Goal: Browse casually: Explore the website without a specific task or goal

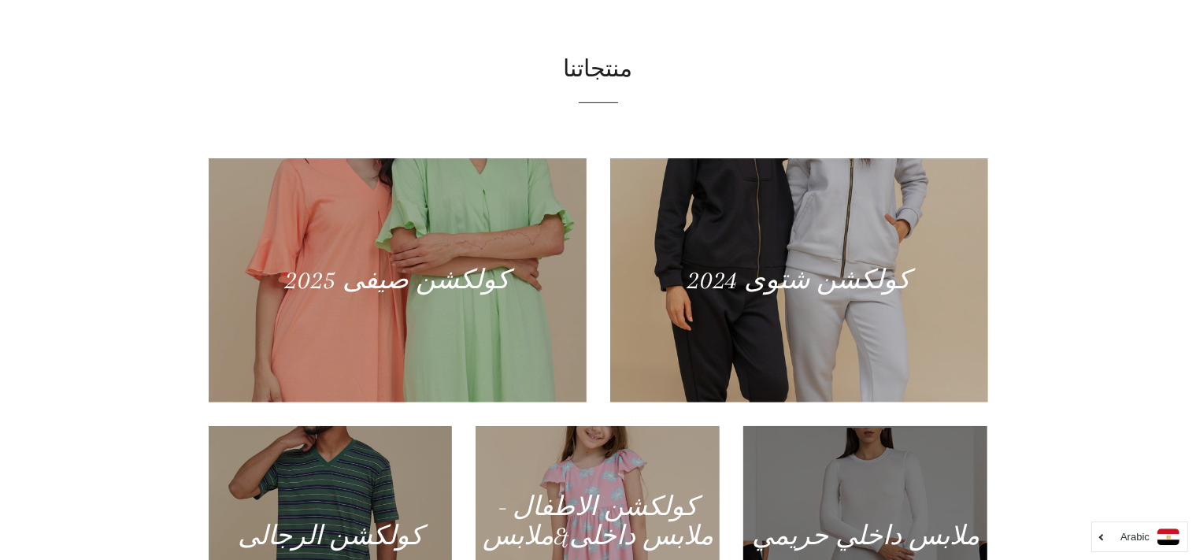
scroll to position [871, 0]
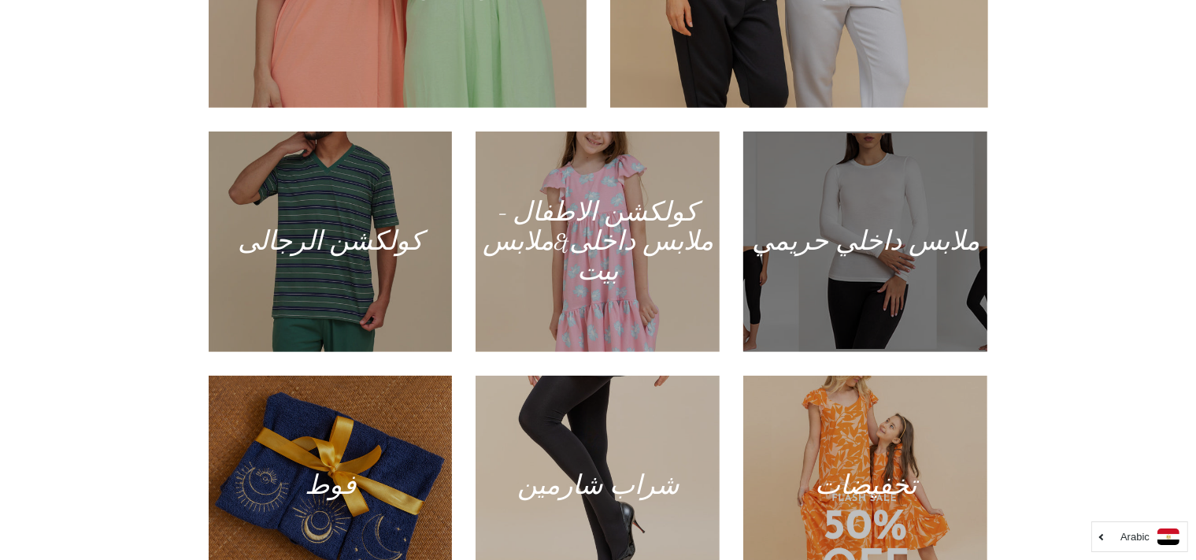
click at [885, 279] on div at bounding box center [865, 241] width 251 height 227
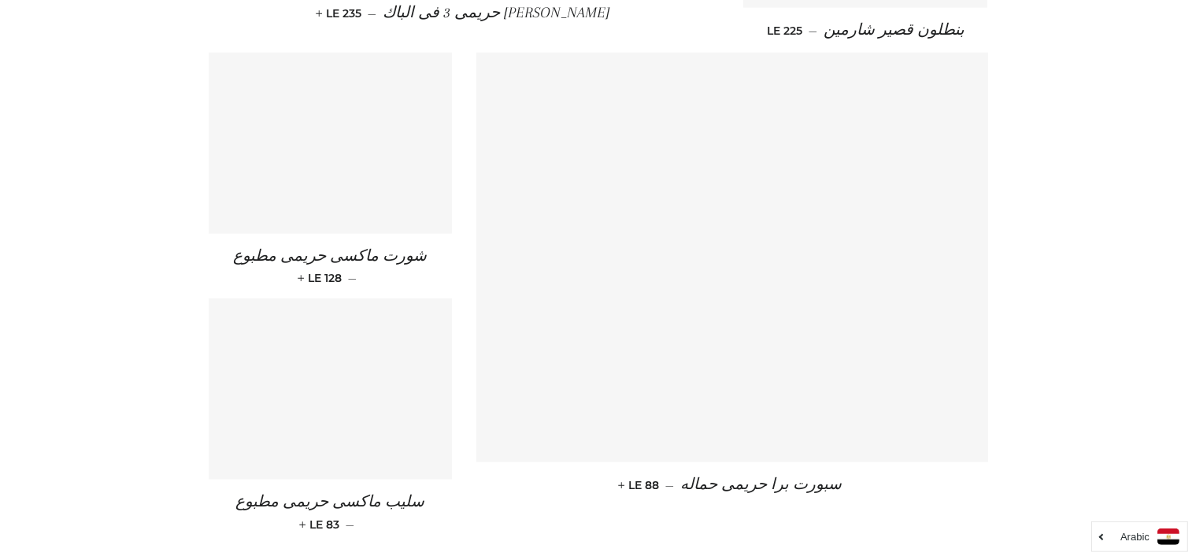
scroll to position [2293, 0]
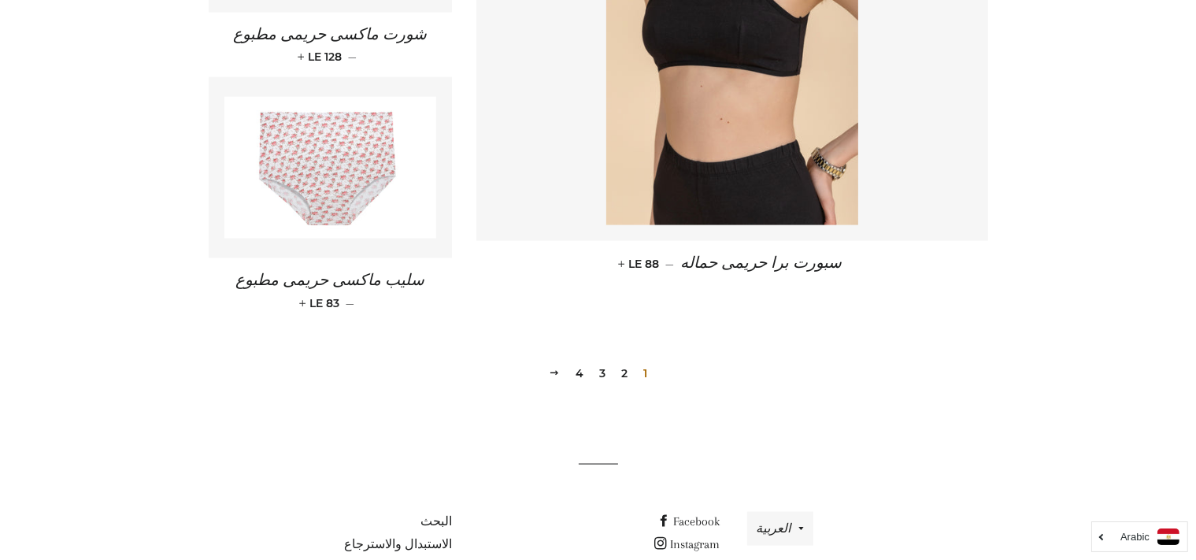
click at [600, 361] on link "3" at bounding box center [602, 373] width 19 height 24
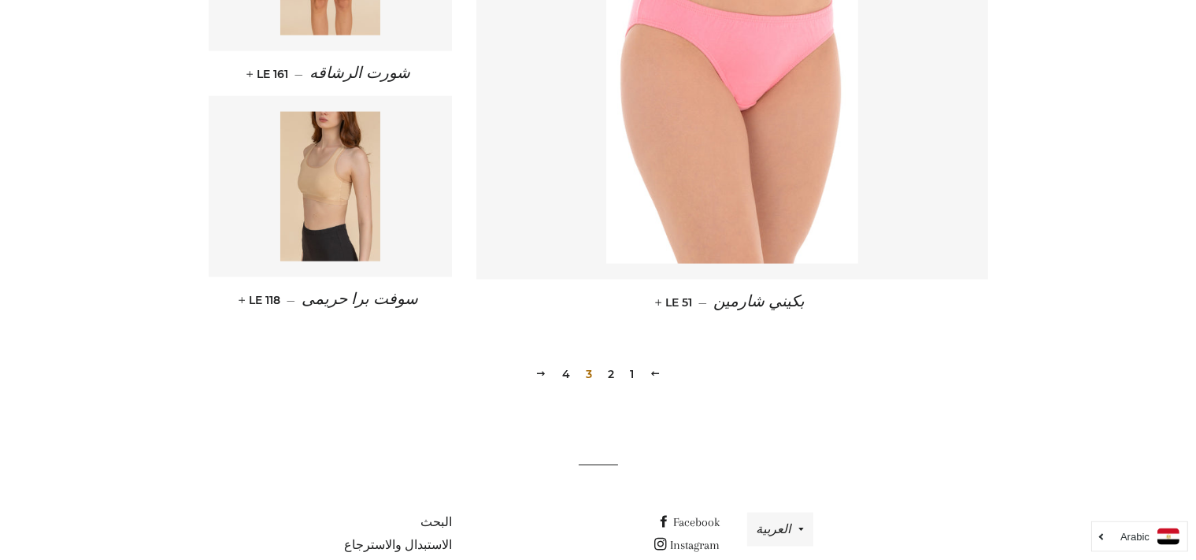
scroll to position [2229, 0]
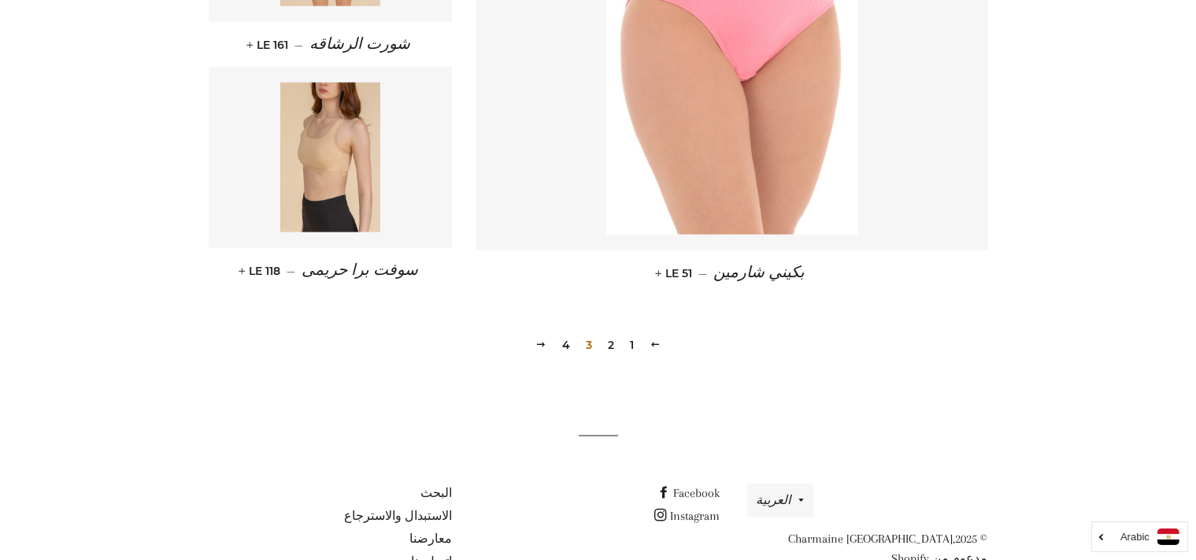
click at [610, 349] on link "2" at bounding box center [610, 345] width 19 height 24
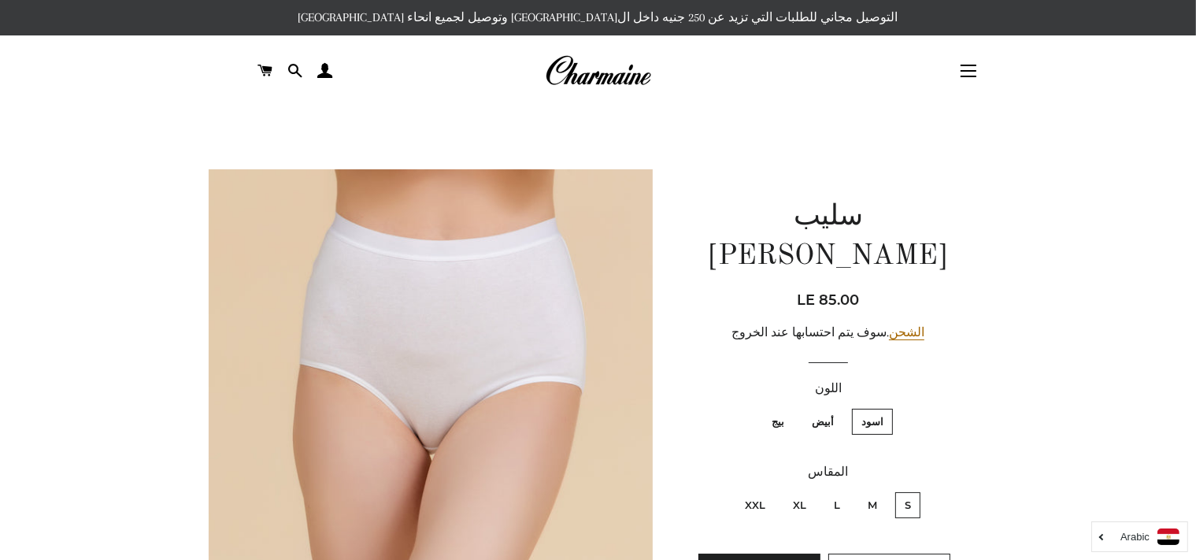
click at [591, 83] on img at bounding box center [598, 71] width 106 height 35
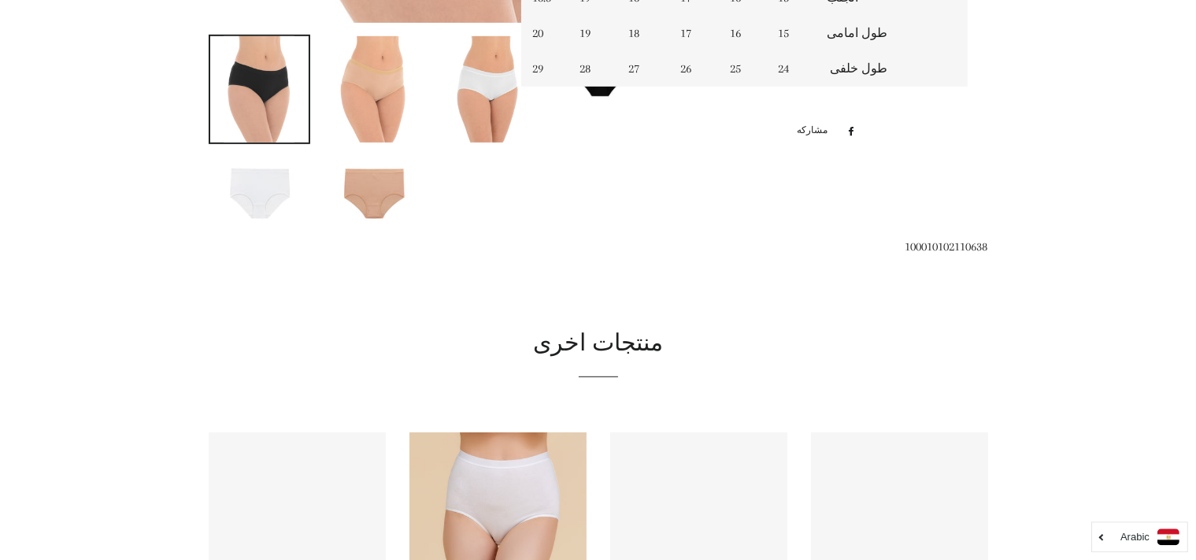
scroll to position [813, 0]
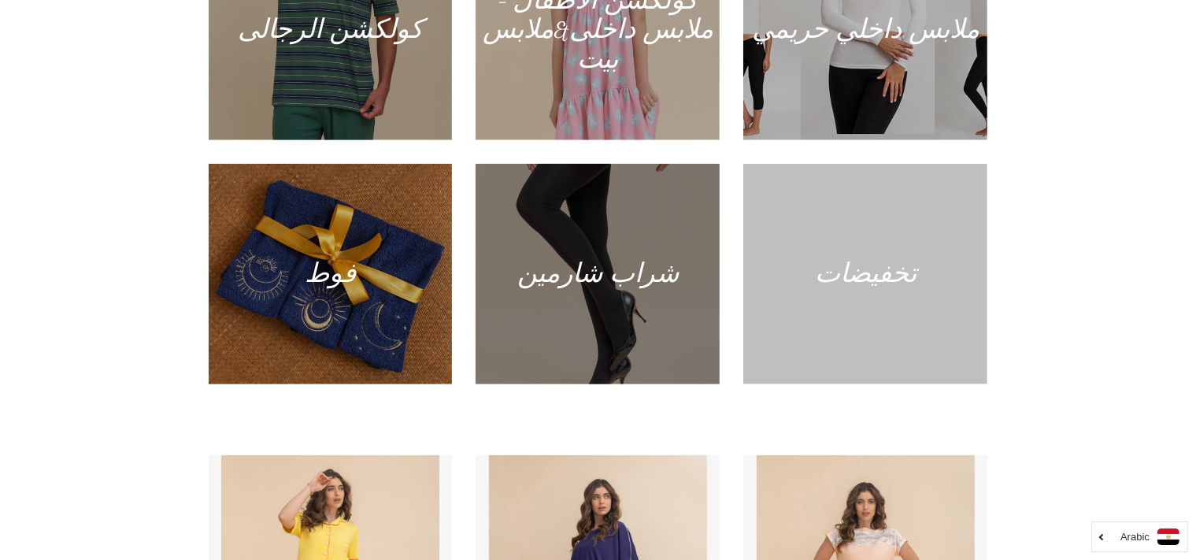
scroll to position [1095, 0]
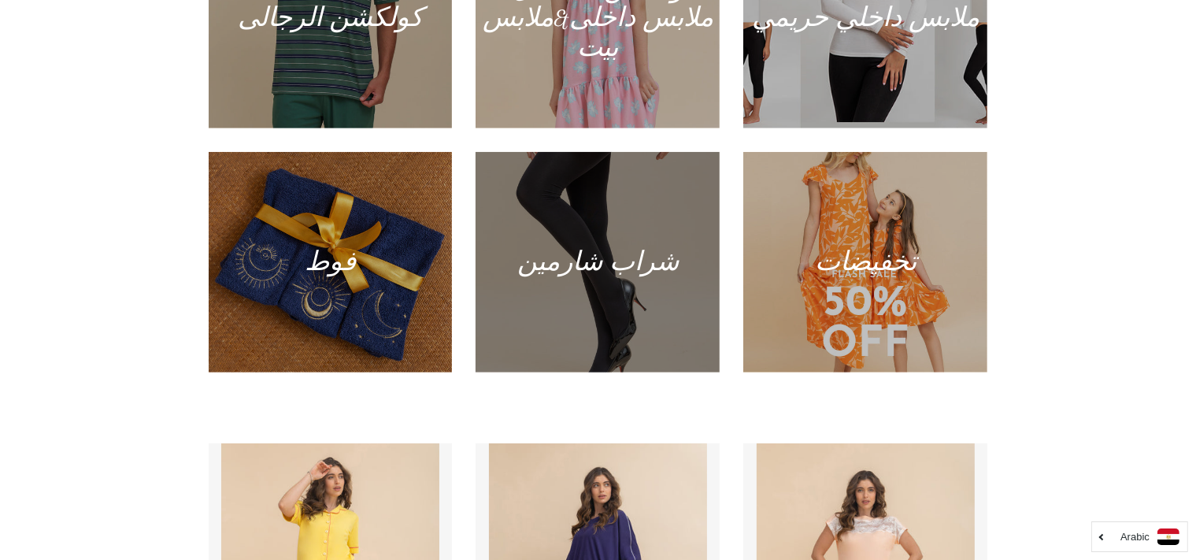
click at [608, 271] on div at bounding box center [597, 262] width 251 height 227
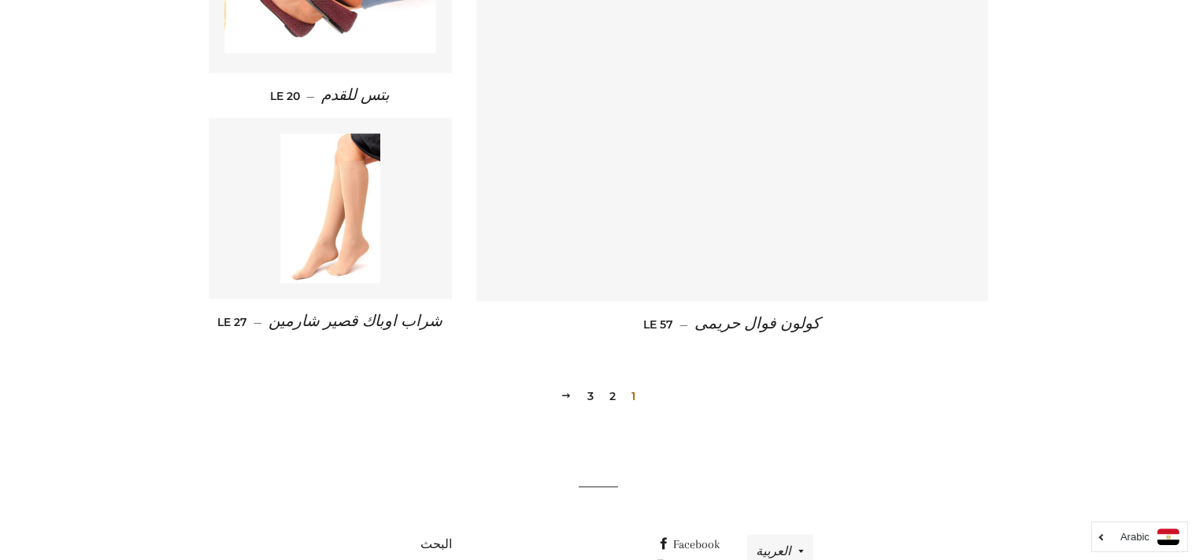
scroll to position [2179, 0]
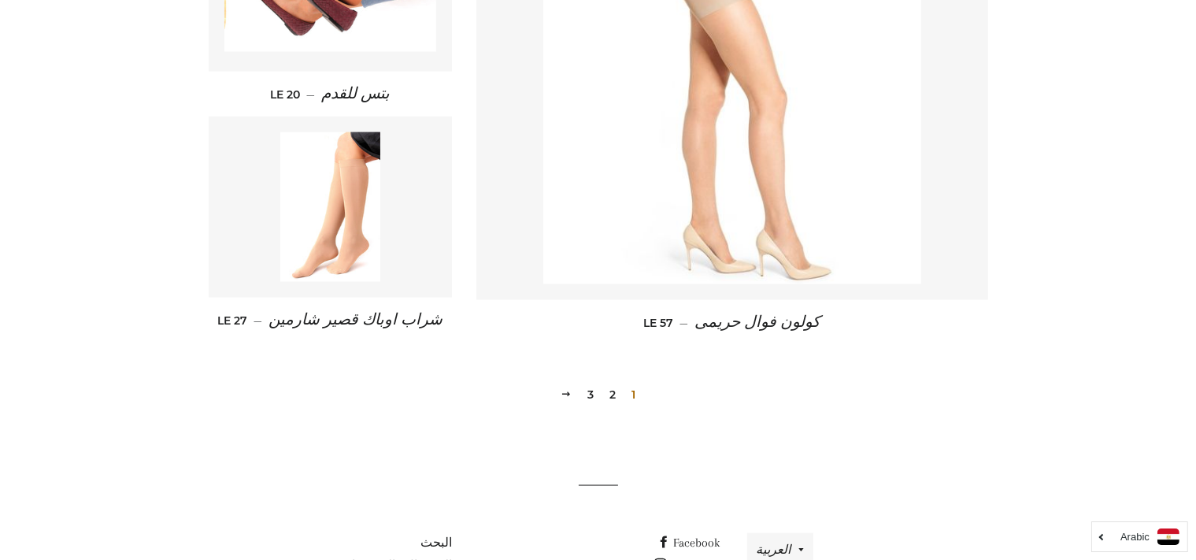
click at [612, 392] on link "2" at bounding box center [612, 395] width 19 height 24
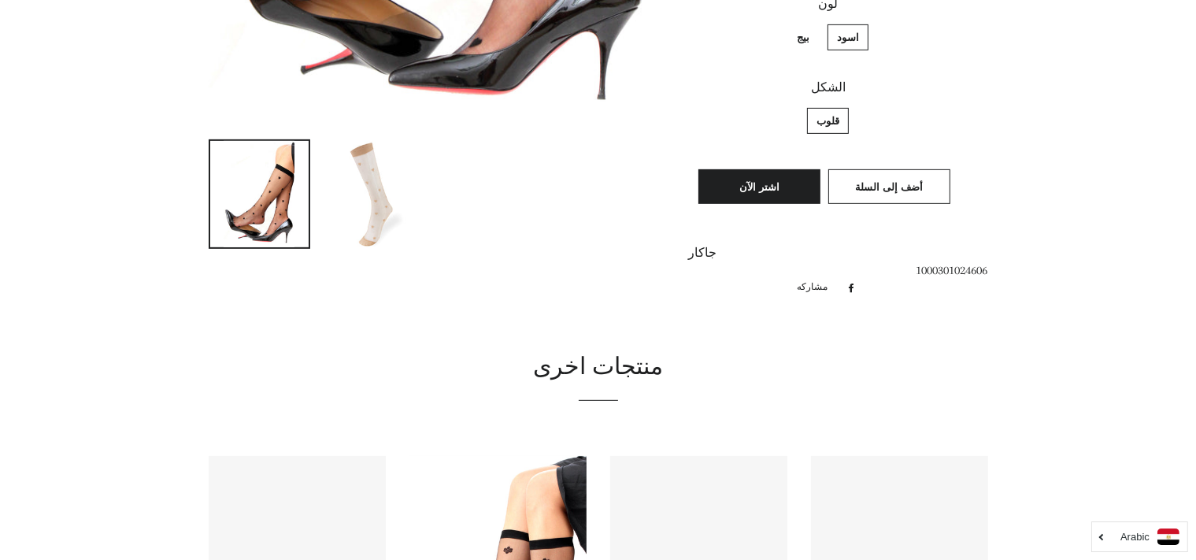
scroll to position [711, 0]
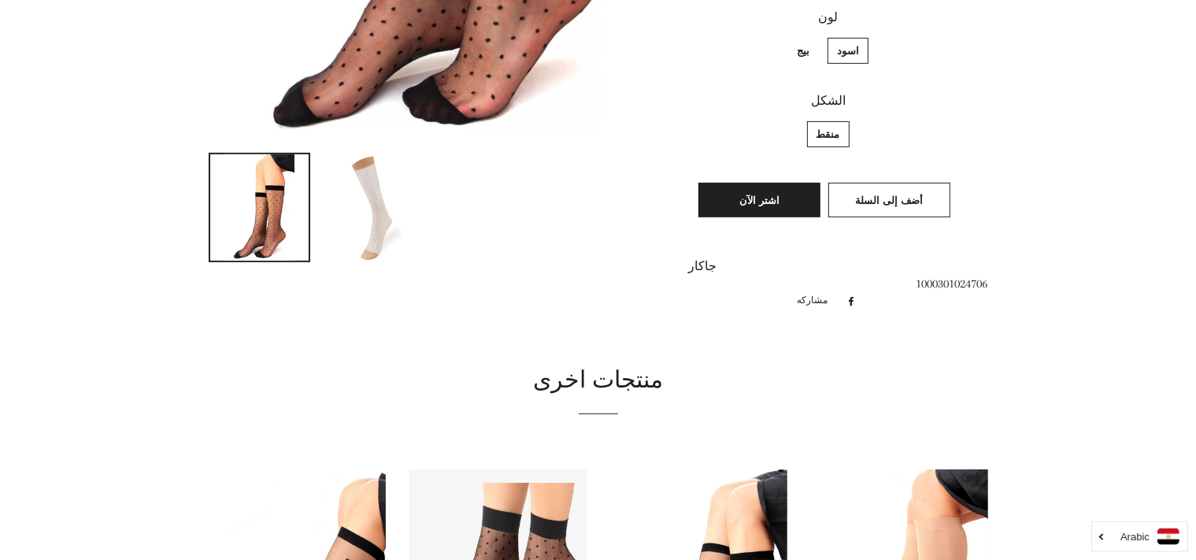
scroll to position [699, 0]
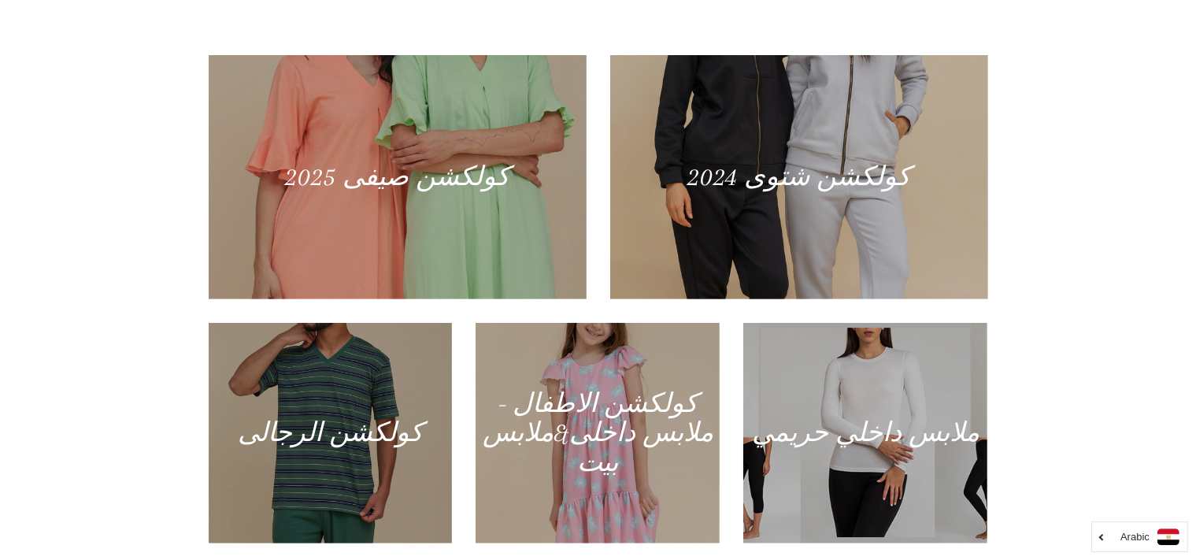
scroll to position [941, 0]
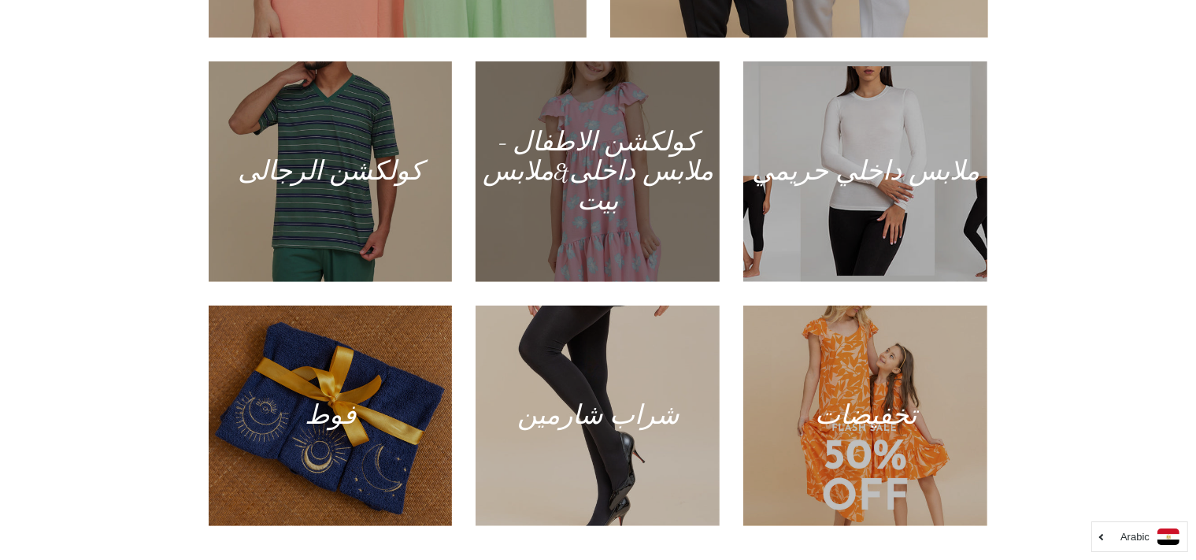
click at [527, 221] on div at bounding box center [597, 171] width 251 height 227
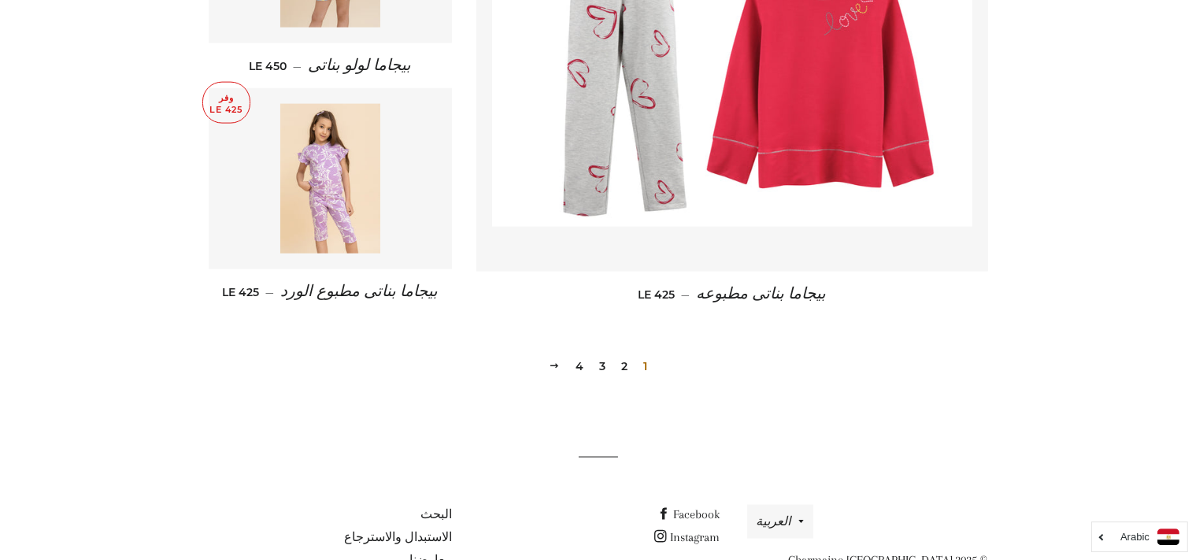
scroll to position [2242, 0]
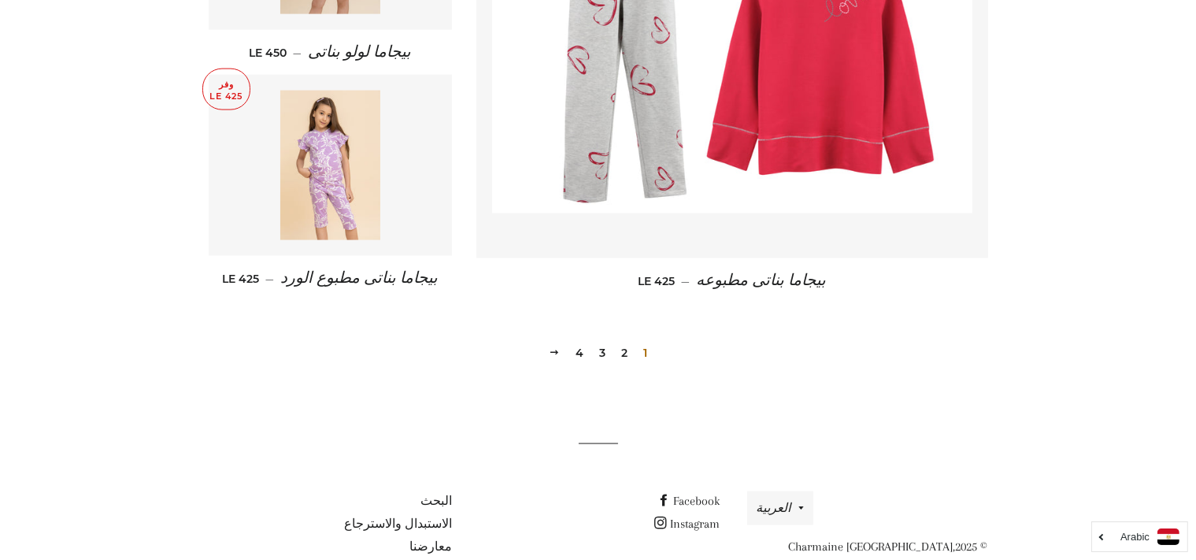
click at [576, 341] on link "4" at bounding box center [579, 353] width 20 height 24
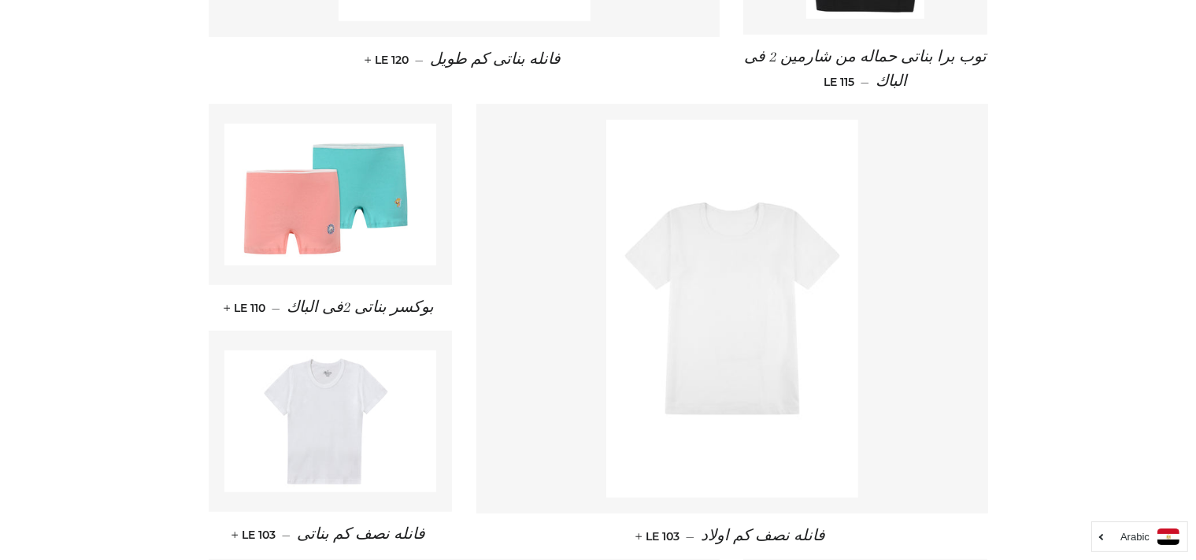
scroll to position [1055, 0]
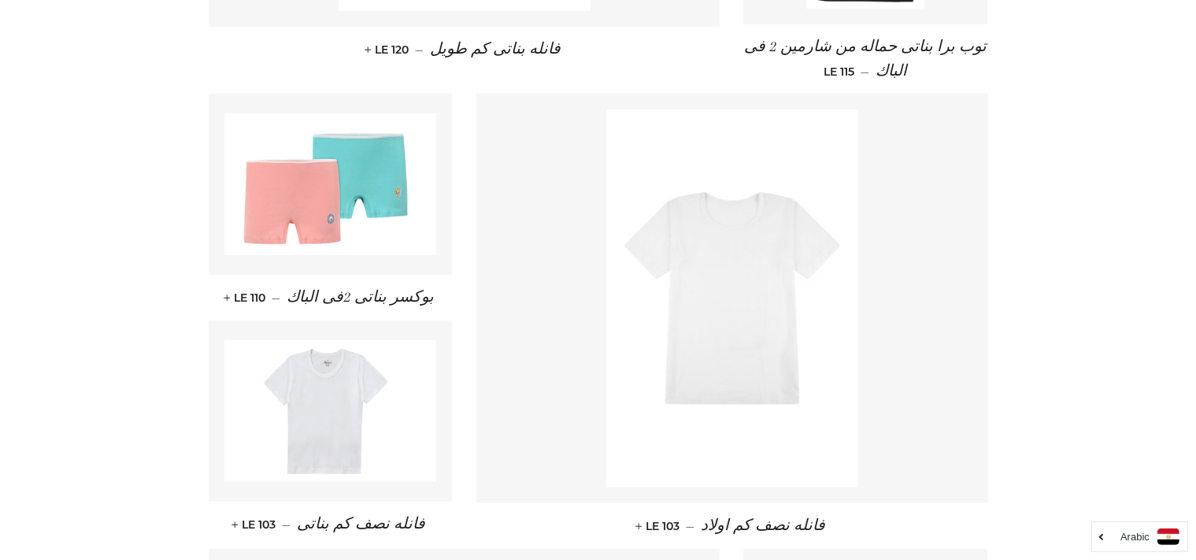
click at [338, 247] on img at bounding box center [330, 184] width 213 height 142
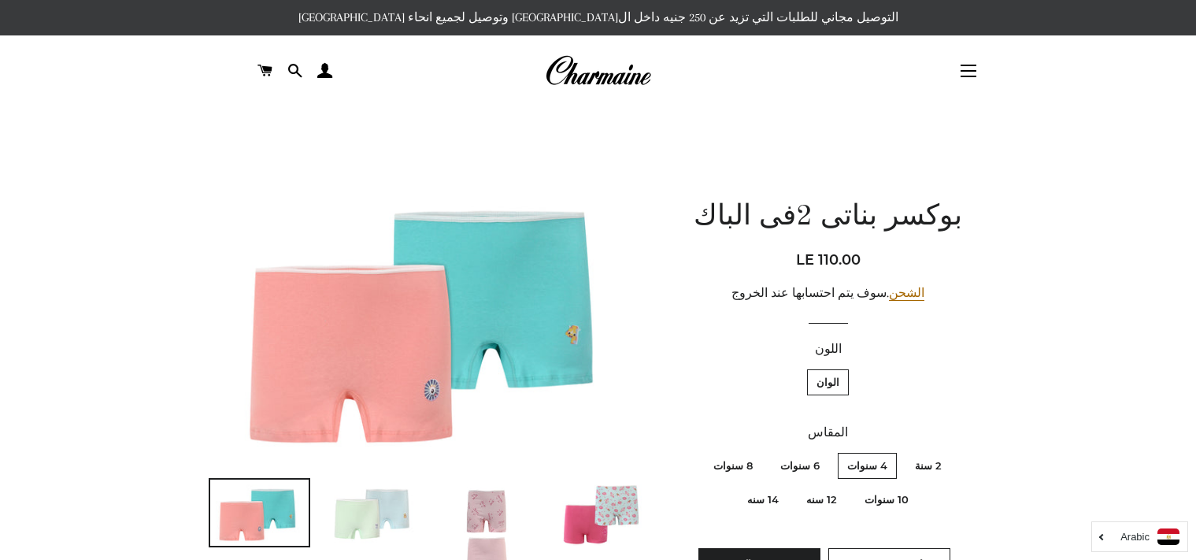
scroll to position [372, 0]
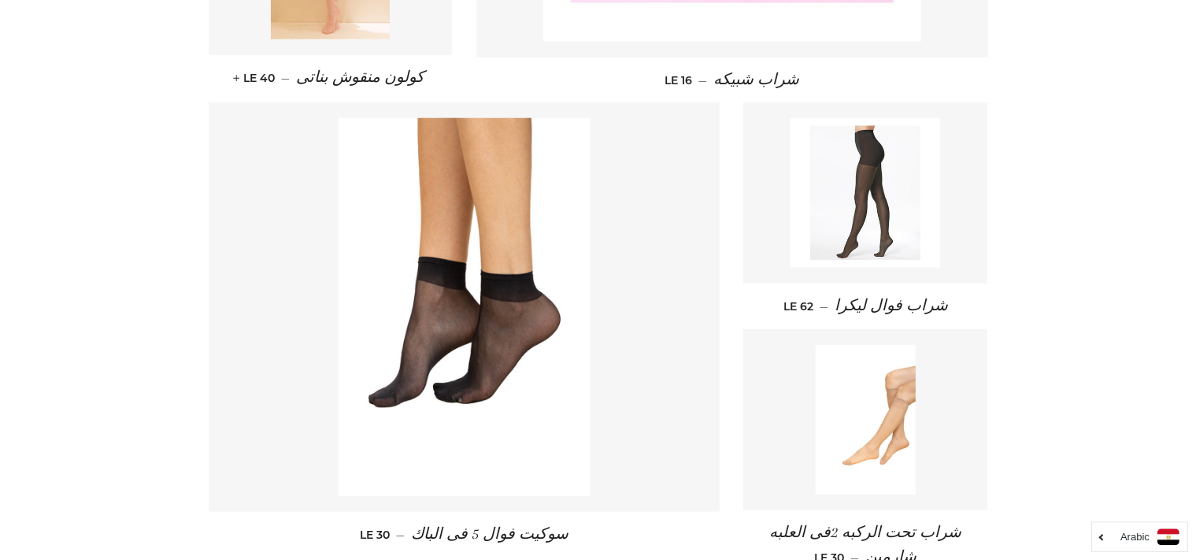
scroll to position [1516, 0]
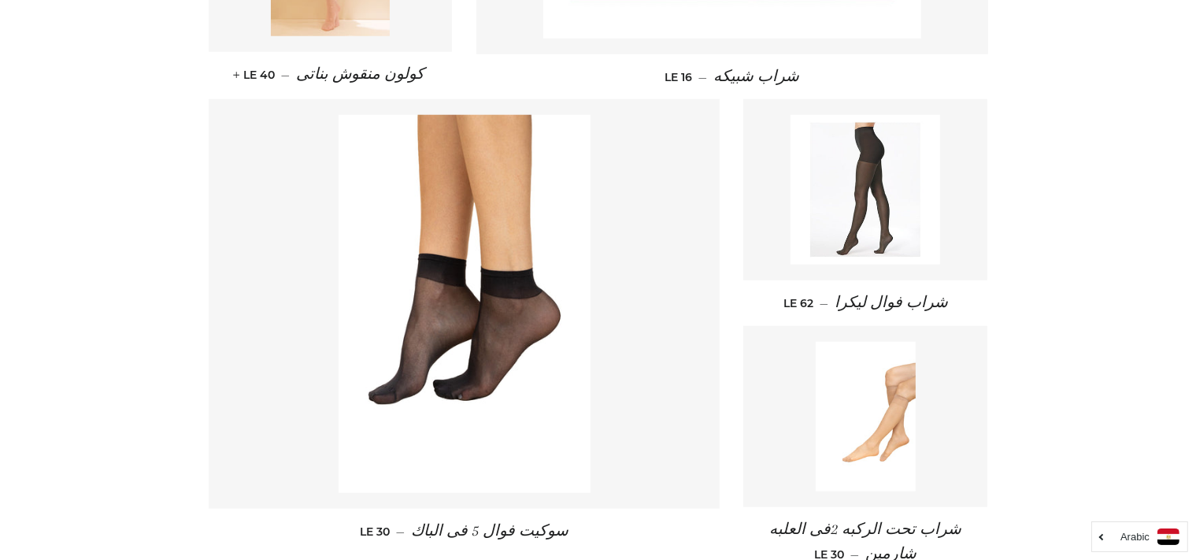
click at [930, 203] on img at bounding box center [865, 190] width 150 height 150
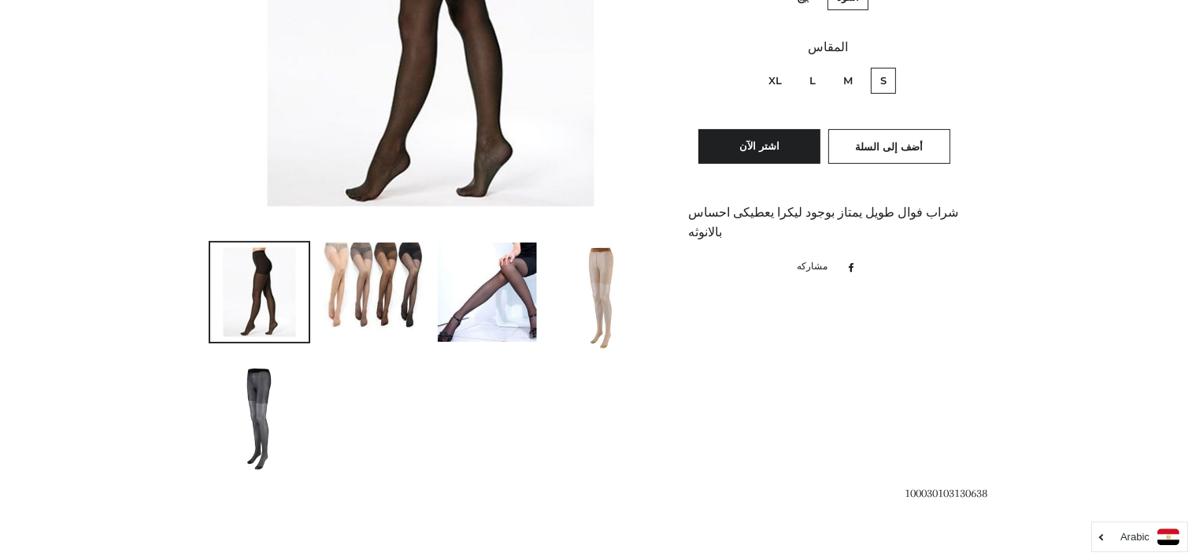
scroll to position [606, 0]
